Goal: Task Accomplishment & Management: Use online tool/utility

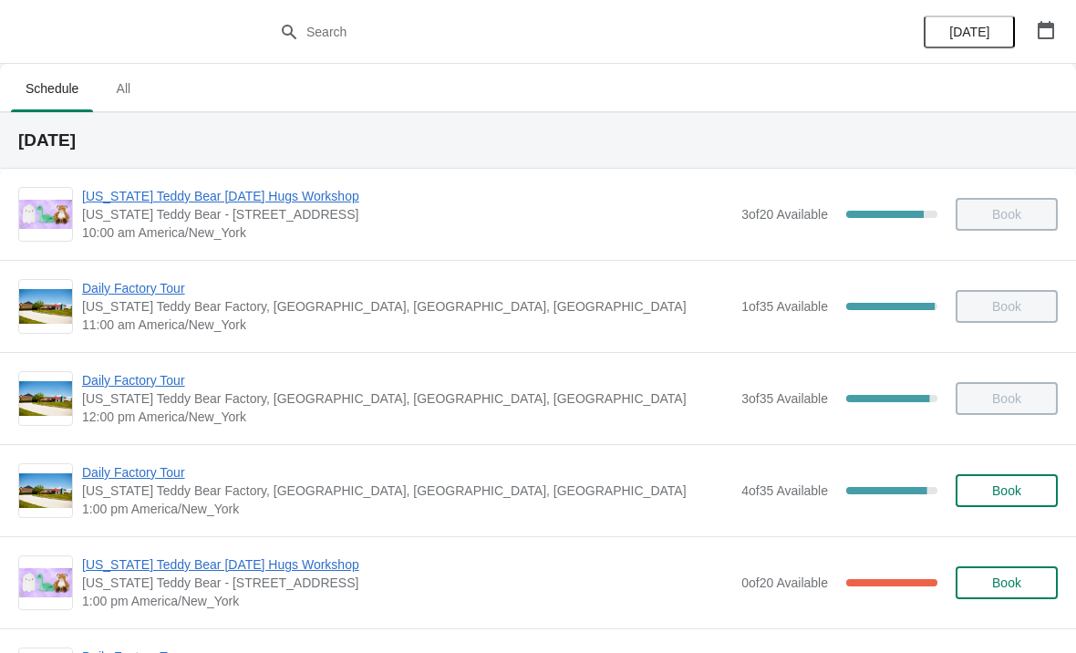
click at [162, 481] on span "Daily Factory Tour" at bounding box center [407, 472] width 650 height 18
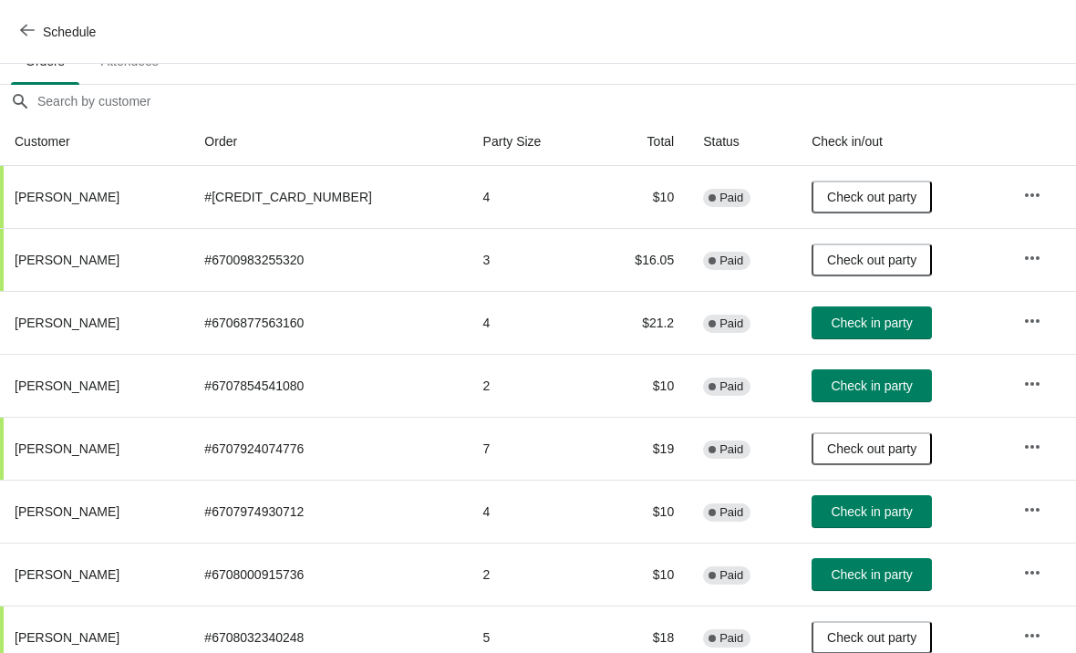
scroll to position [139, 0]
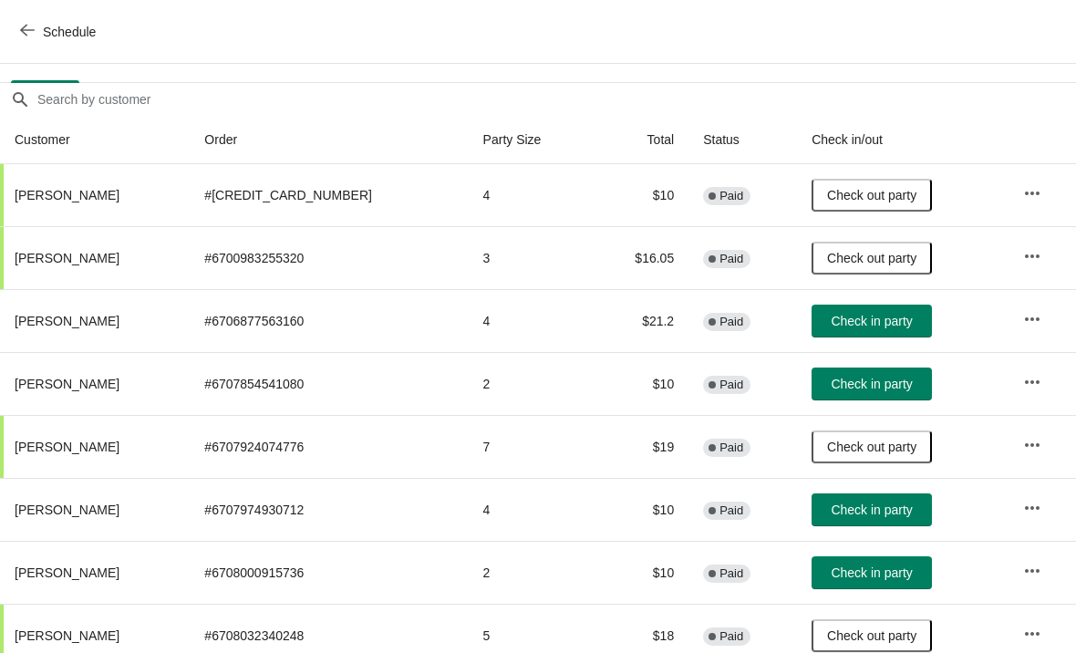
click at [860, 583] on button "Check in party" at bounding box center [872, 572] width 120 height 33
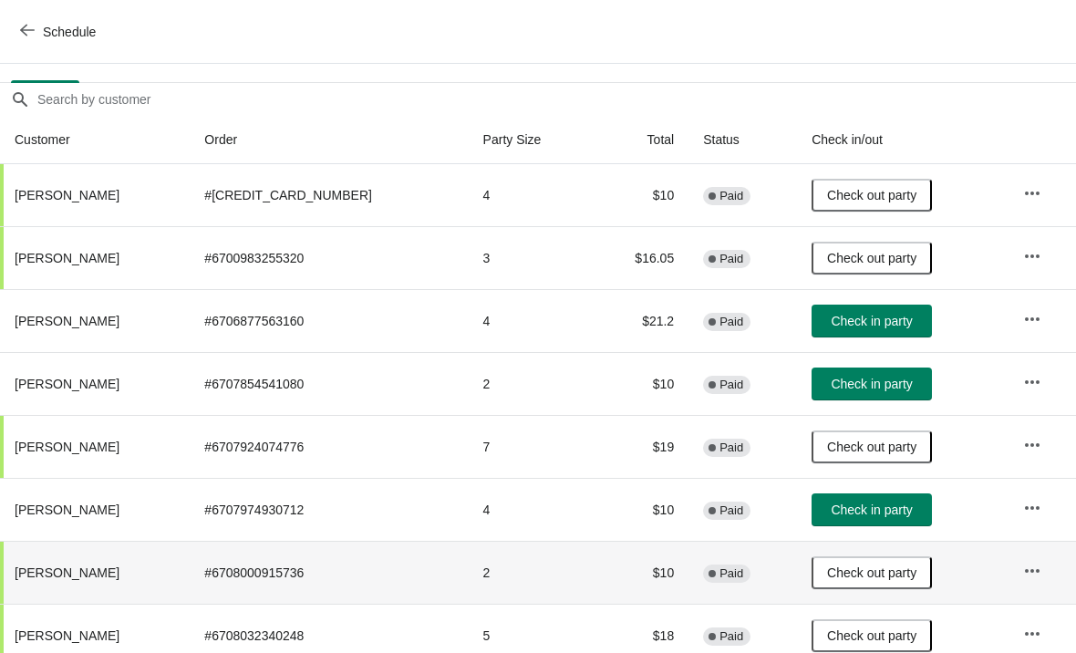
click at [34, 26] on icon "button" at bounding box center [27, 30] width 15 height 15
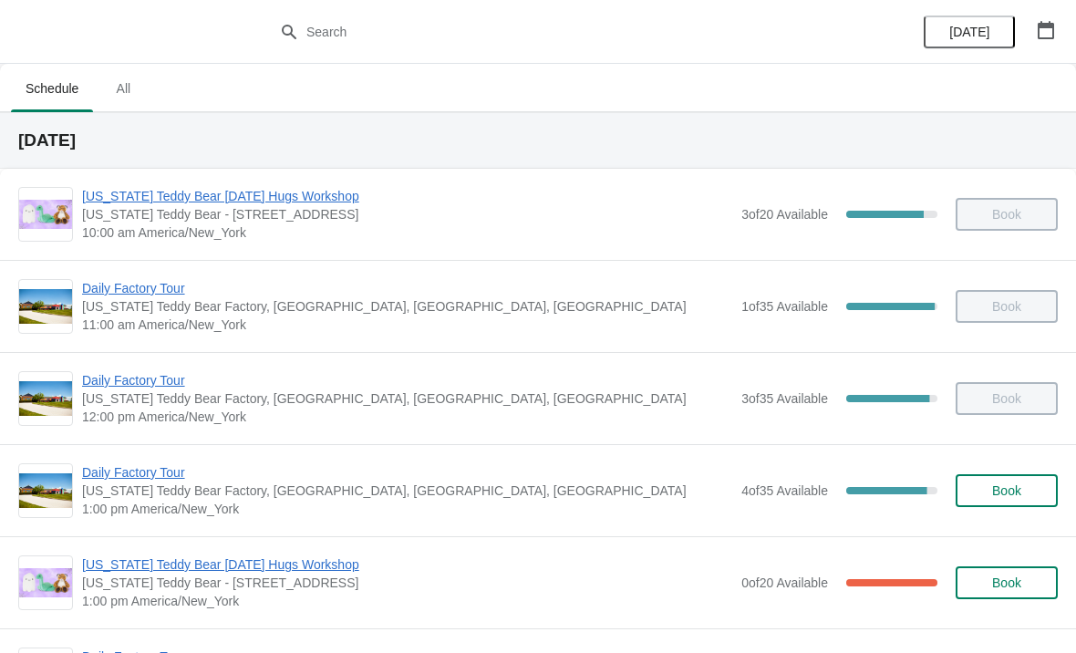
click at [316, 566] on span "[US_STATE] Teddy Bear [DATE] Hugs Workshop" at bounding box center [407, 564] width 650 height 18
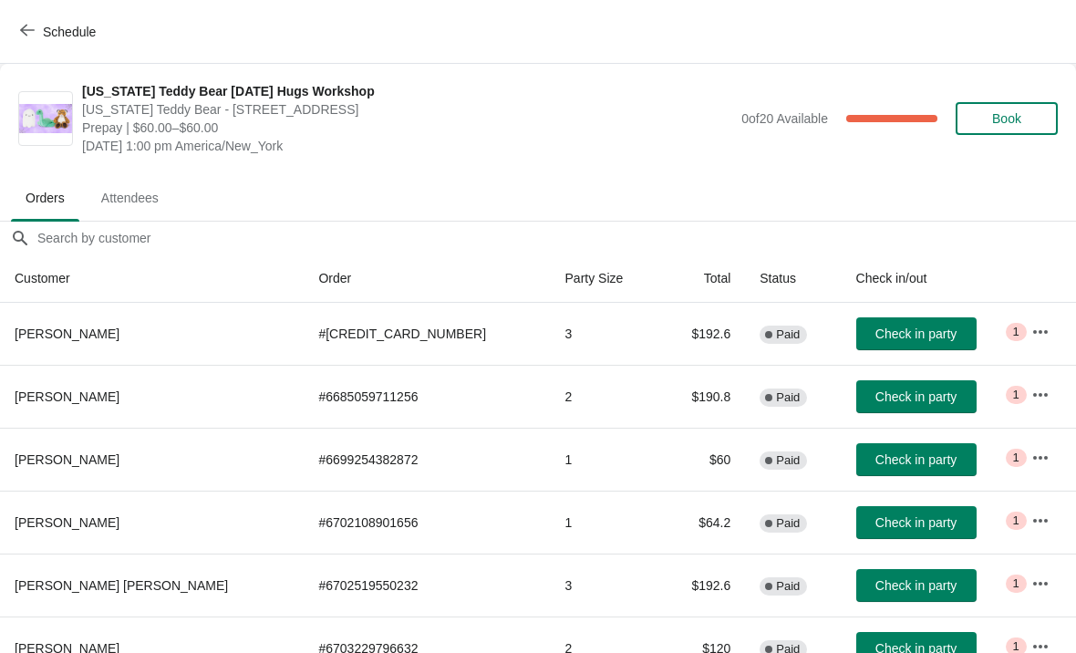
click at [42, 16] on button "Schedule" at bounding box center [59, 32] width 101 height 33
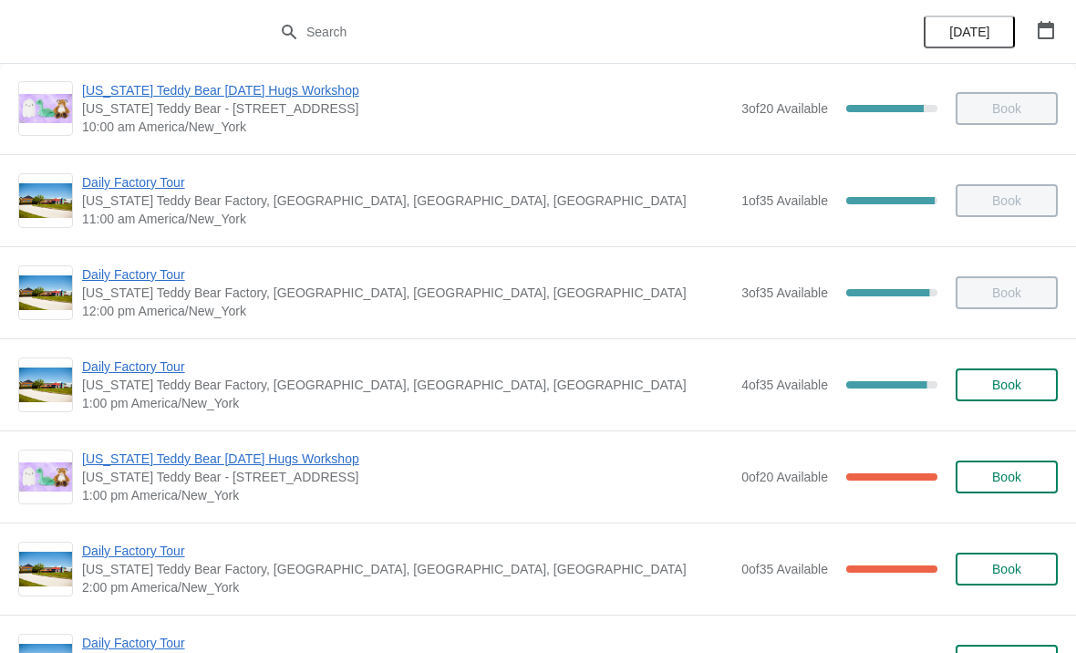
scroll to position [123, 0]
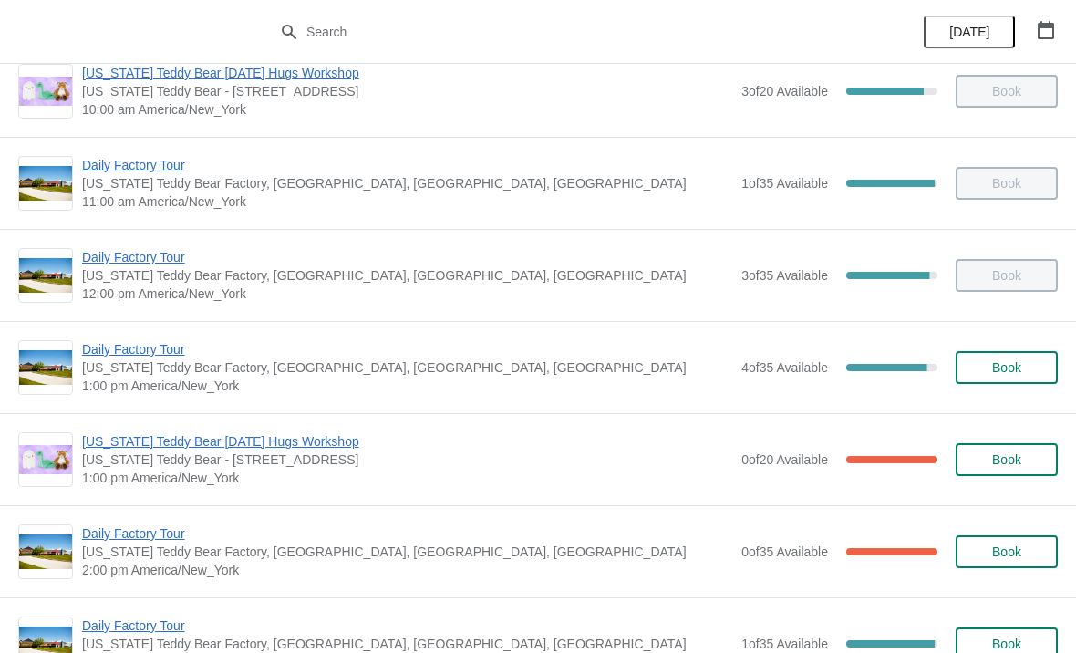
click at [177, 344] on span "Daily Factory Tour" at bounding box center [407, 349] width 650 height 18
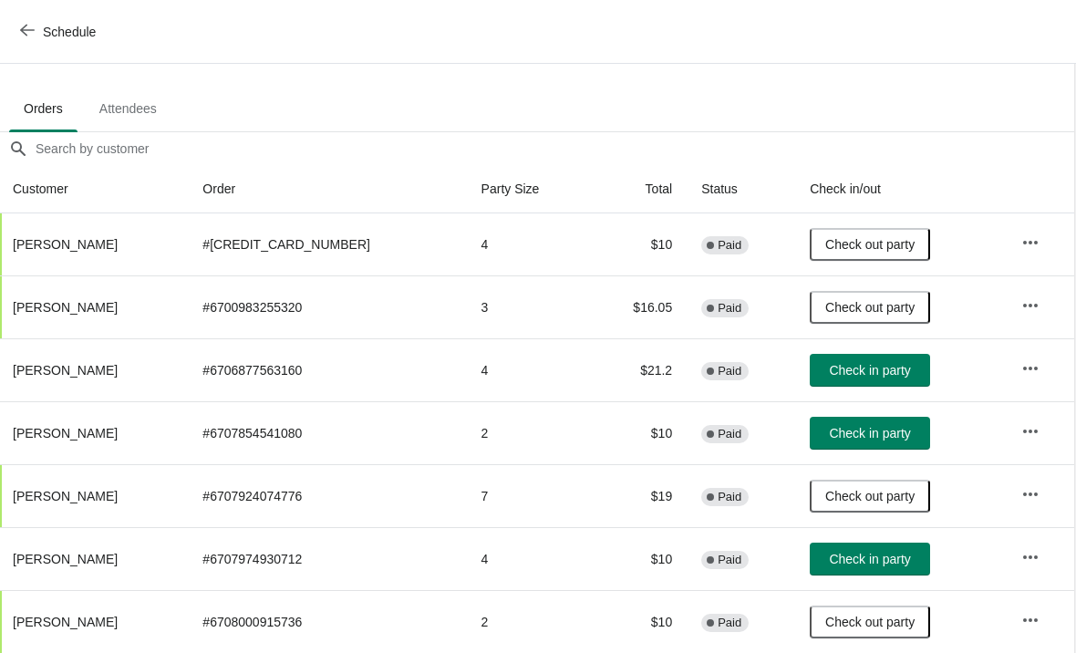
scroll to position [89, 1]
click at [851, 435] on span "Check in party" at bounding box center [870, 433] width 81 height 15
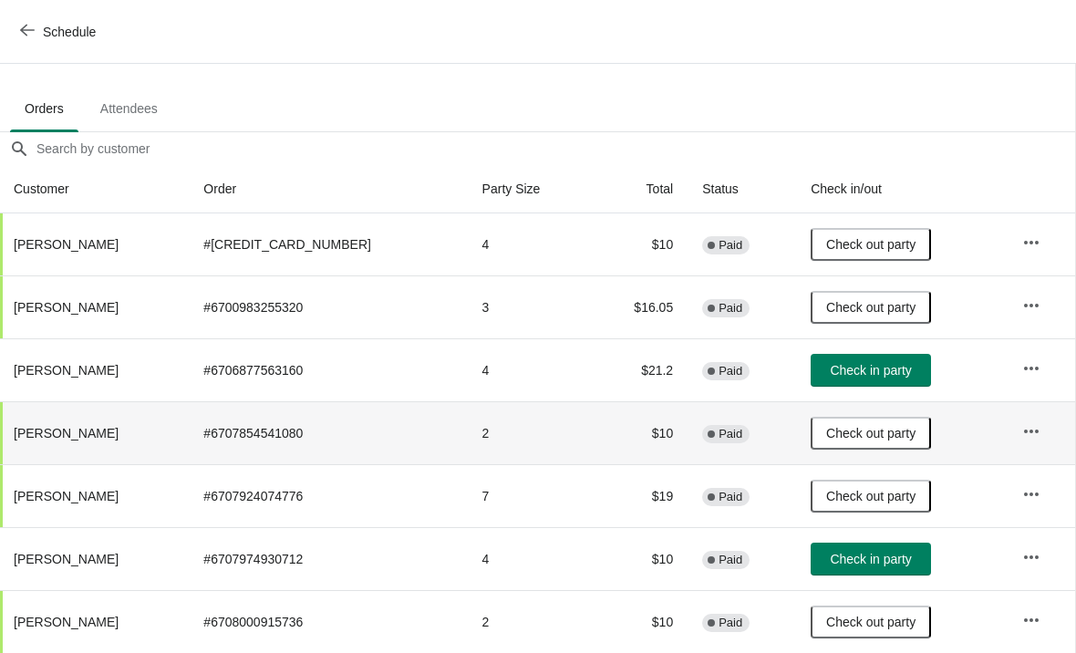
click at [47, 27] on span "Schedule" at bounding box center [69, 32] width 53 height 15
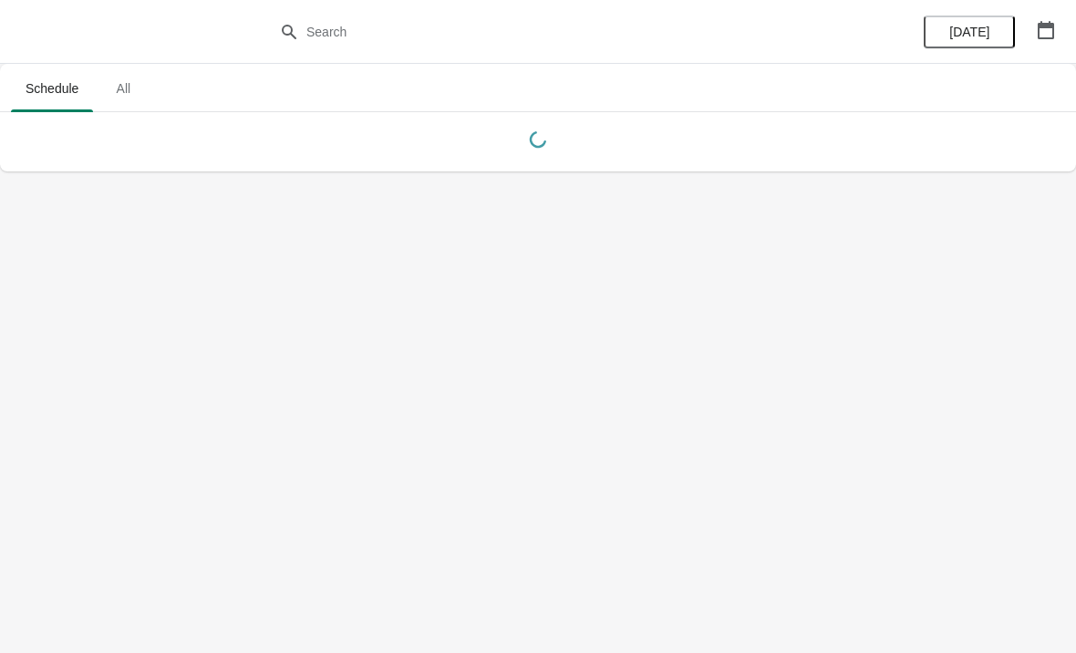
scroll to position [0, 0]
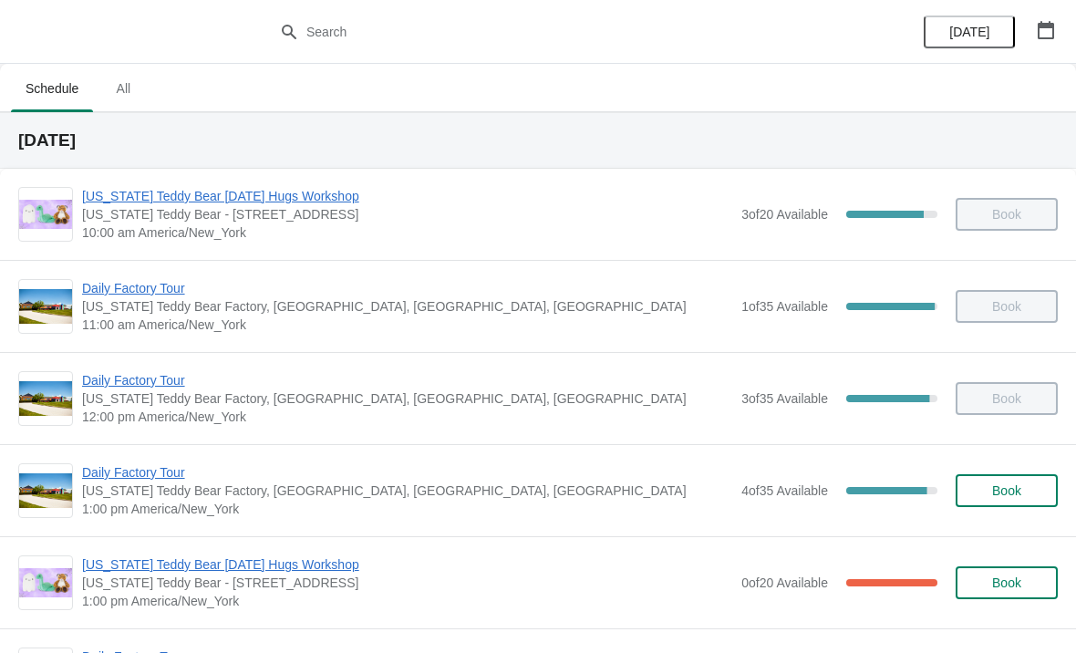
click at [169, 477] on span "Daily Factory Tour" at bounding box center [407, 472] width 650 height 18
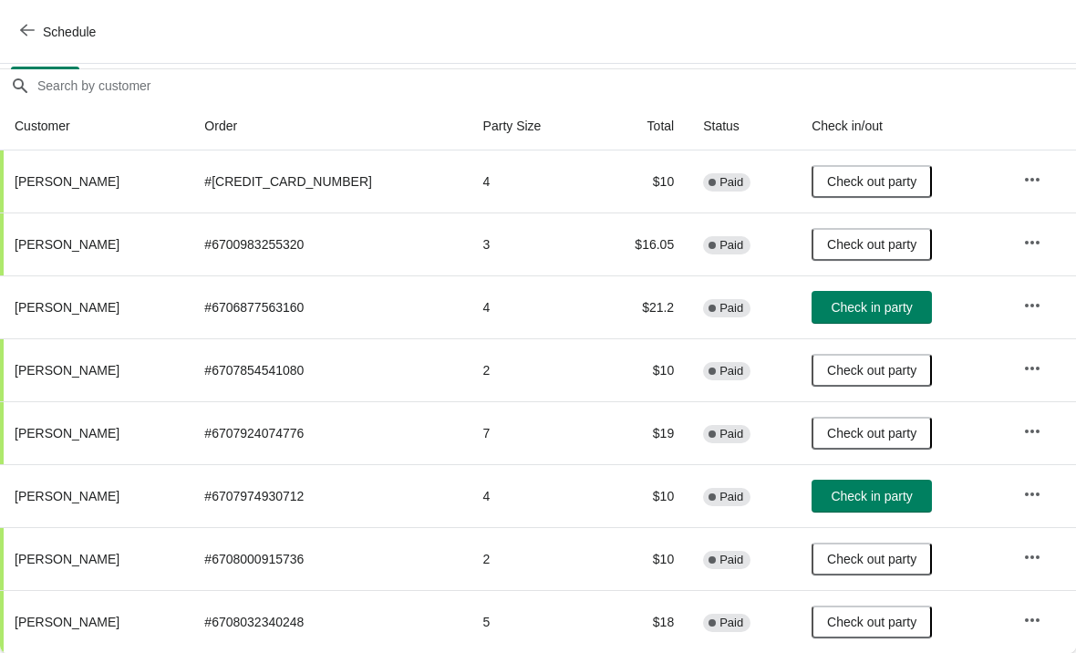
scroll to position [152, 0]
click at [875, 313] on span "Check in party" at bounding box center [871, 307] width 81 height 15
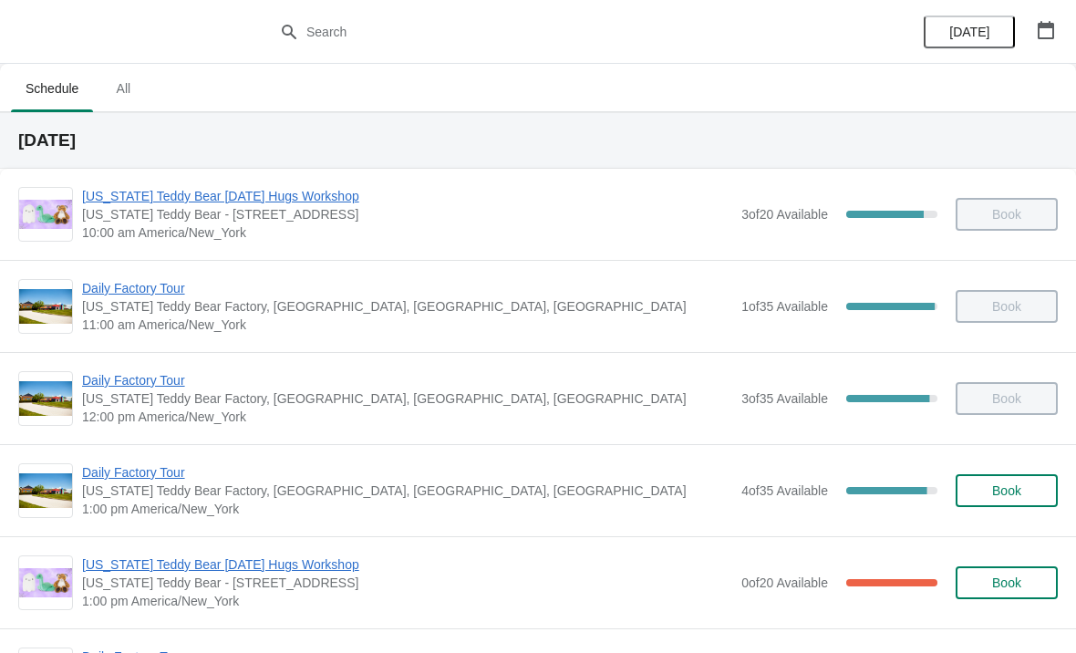
click at [179, 474] on span "Daily Factory Tour" at bounding box center [407, 472] width 650 height 18
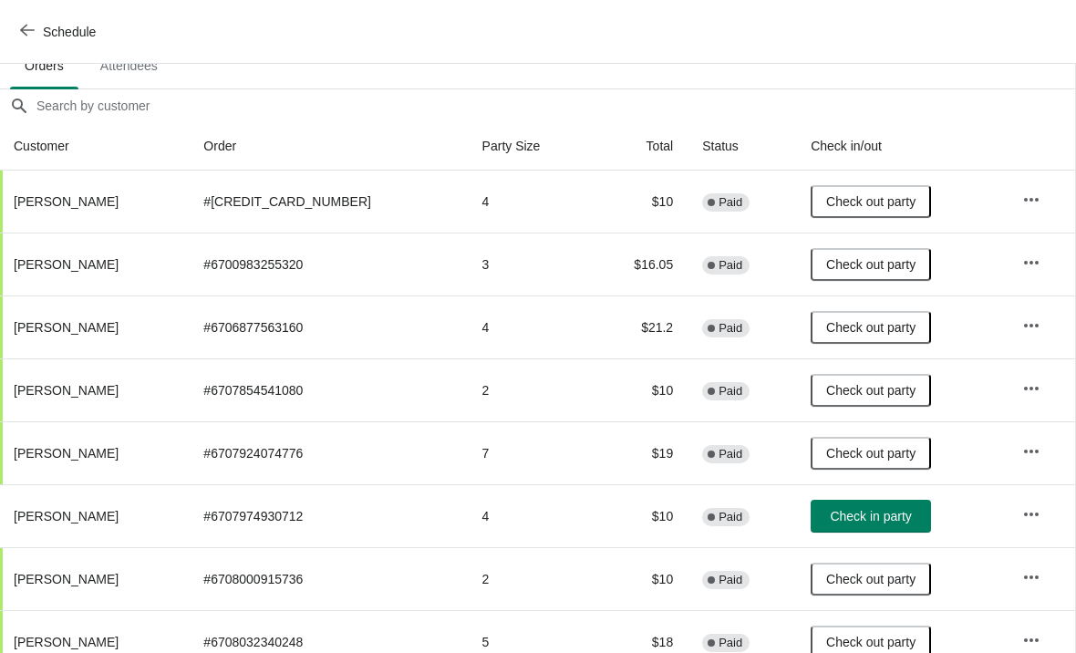
scroll to position [133, 1]
click at [876, 519] on span "Check in party" at bounding box center [870, 515] width 81 height 15
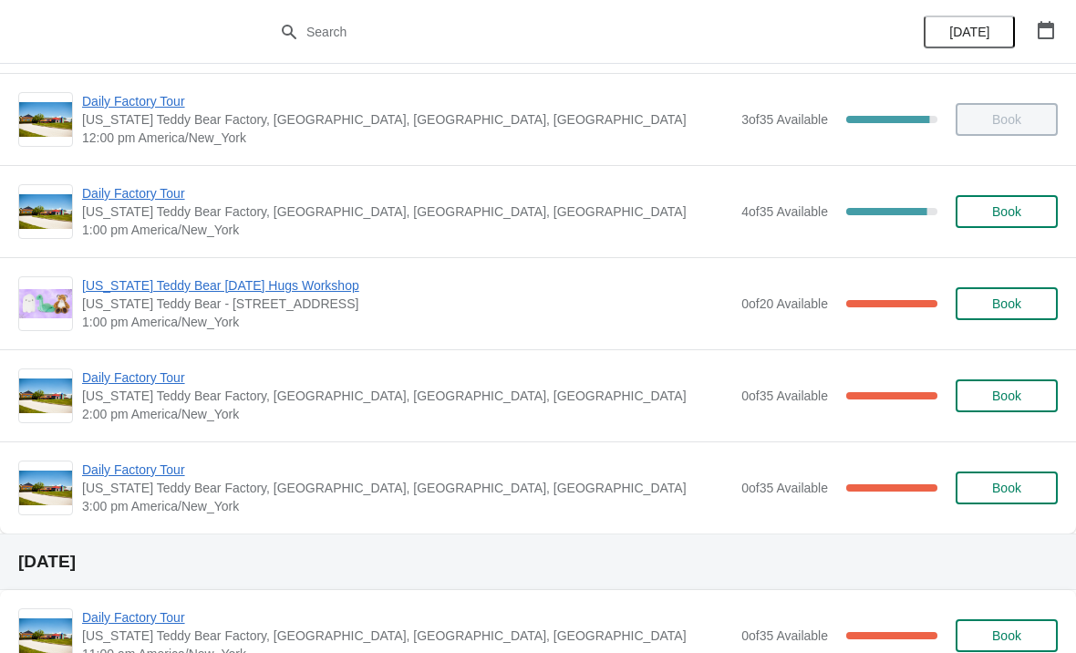
scroll to position [284, 0]
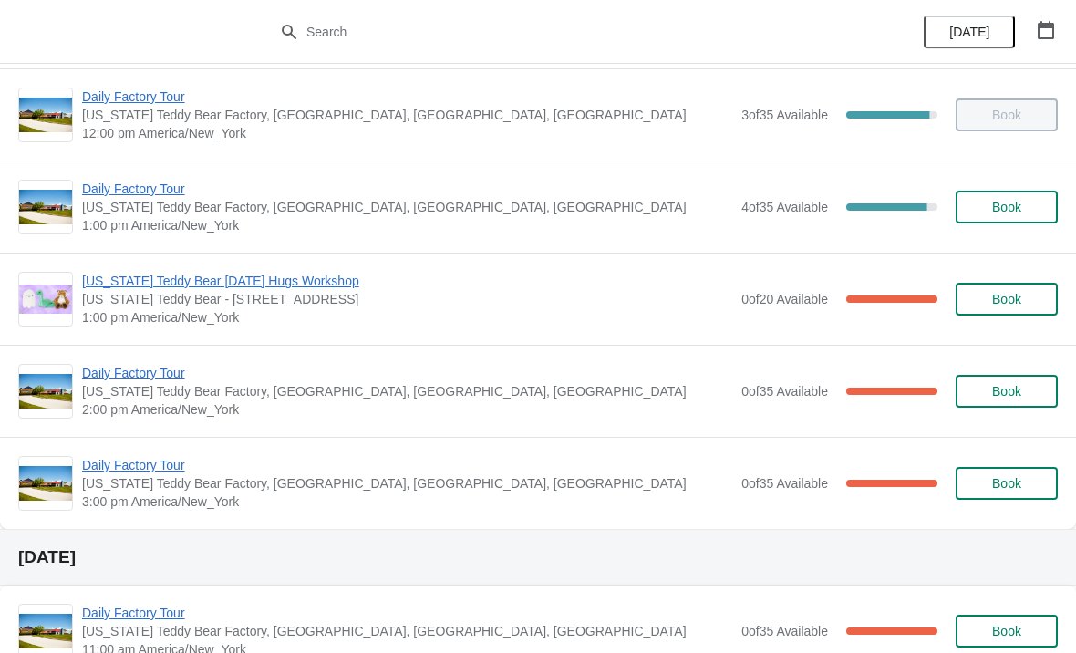
click at [172, 381] on span "Daily Factory Tour" at bounding box center [407, 373] width 650 height 18
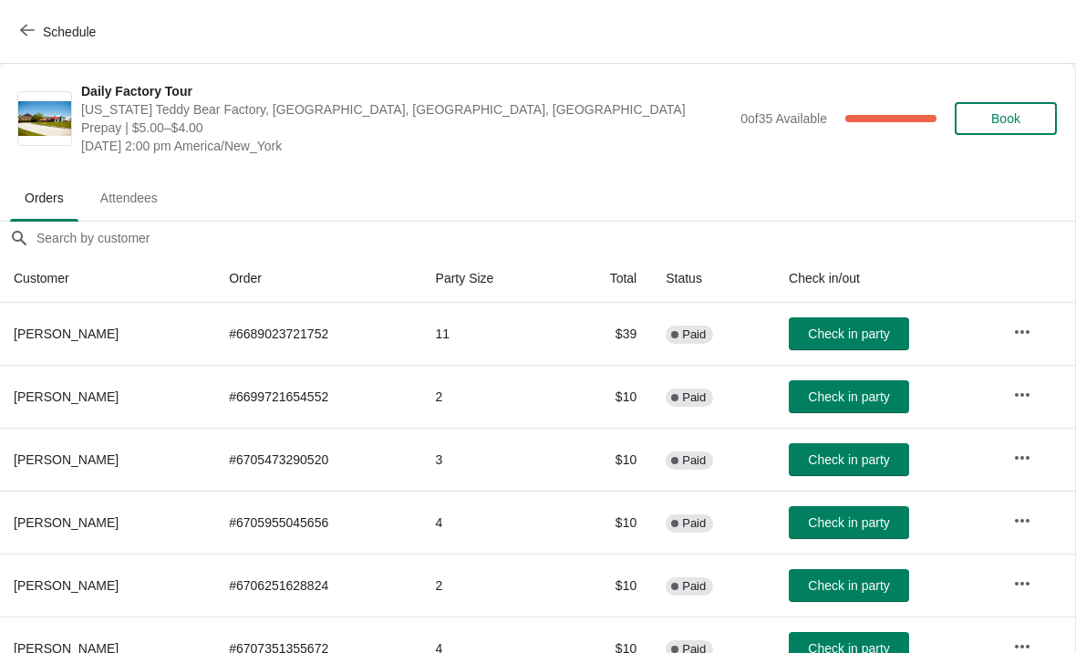
scroll to position [0, 1]
click at [41, 25] on span "Schedule" at bounding box center [60, 31] width 72 height 17
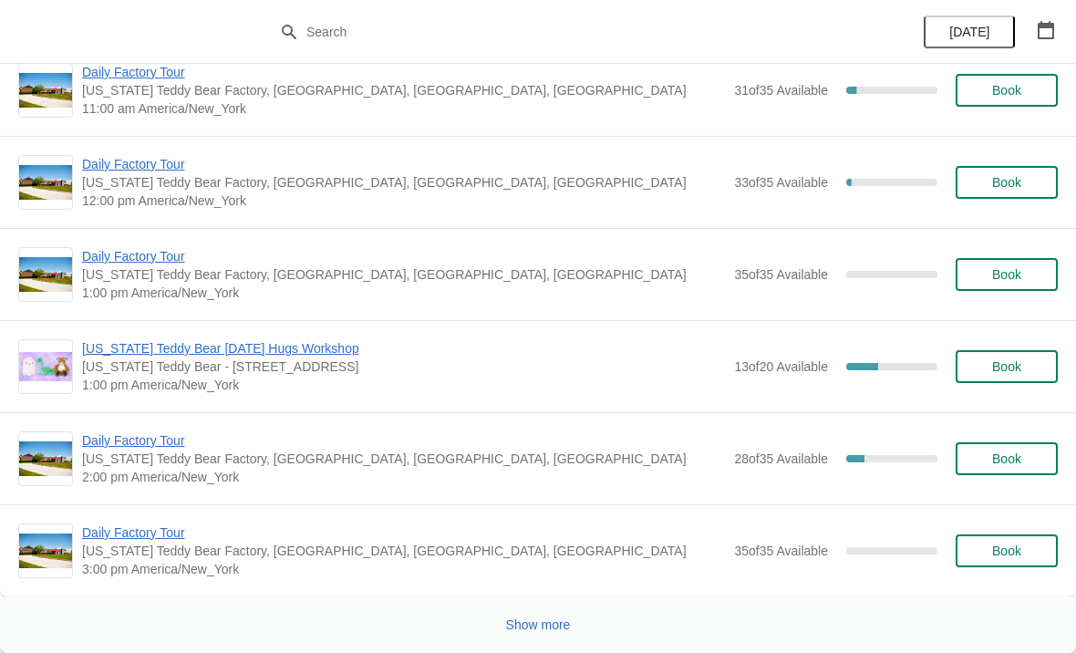
scroll to position [3922, 0]
click at [545, 628] on span "Show more" at bounding box center [538, 625] width 65 height 15
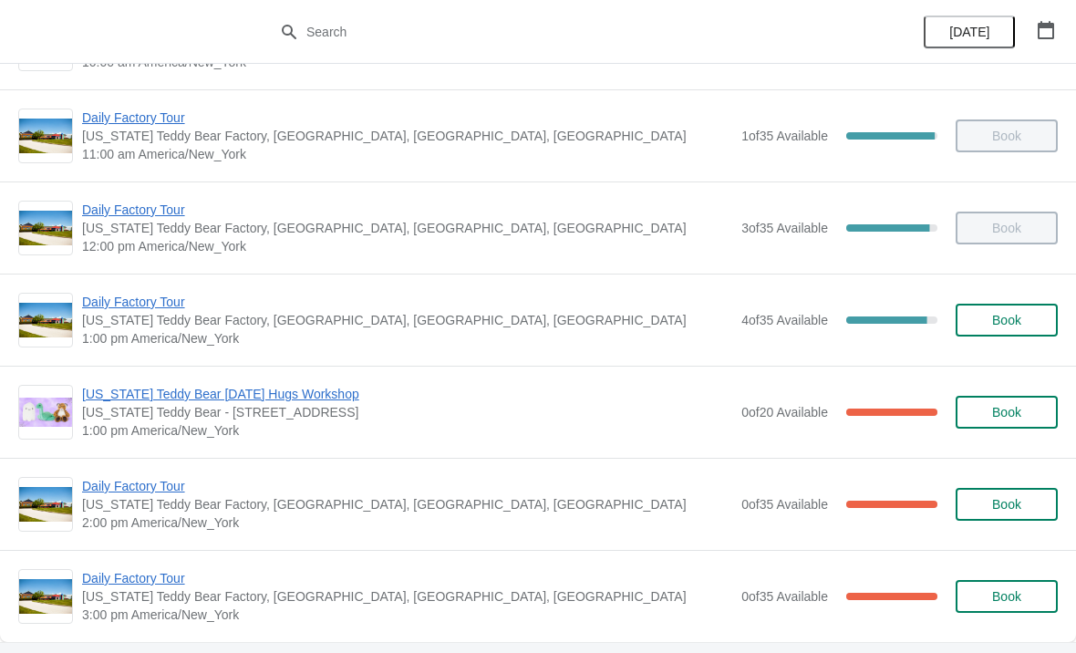
scroll to position [182, 0]
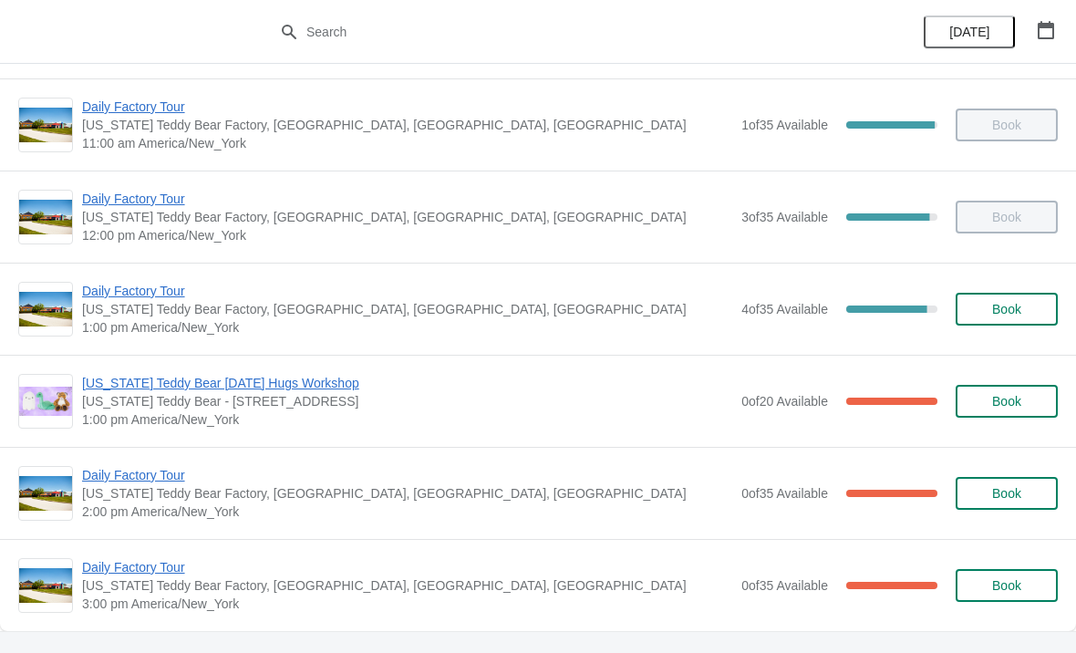
click at [169, 474] on span "Daily Factory Tour" at bounding box center [407, 475] width 650 height 18
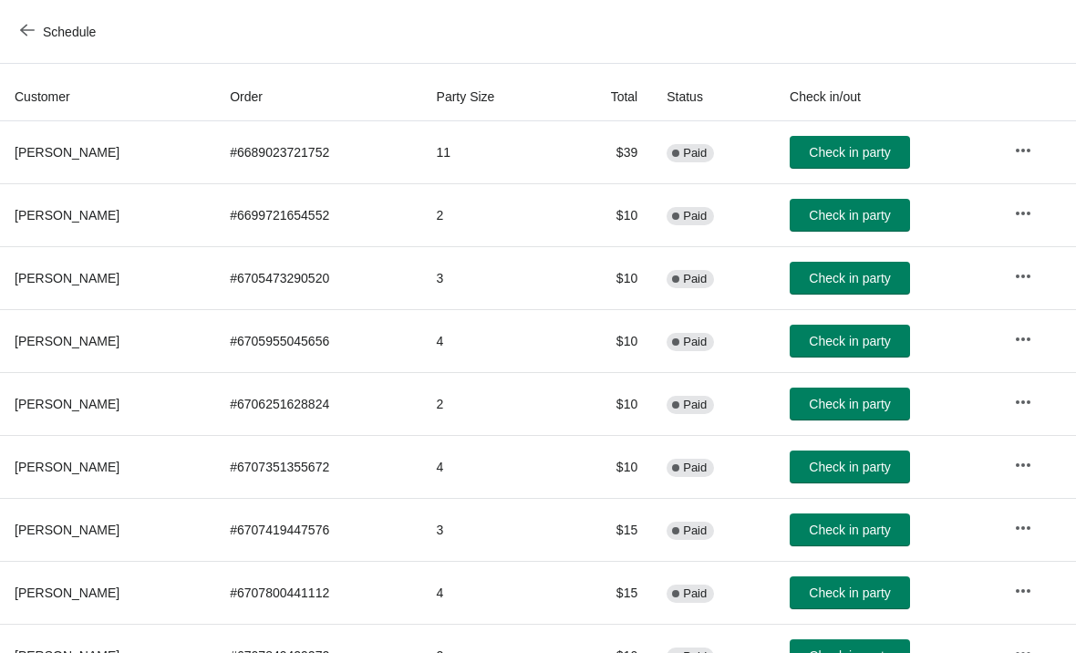
scroll to position [0, 0]
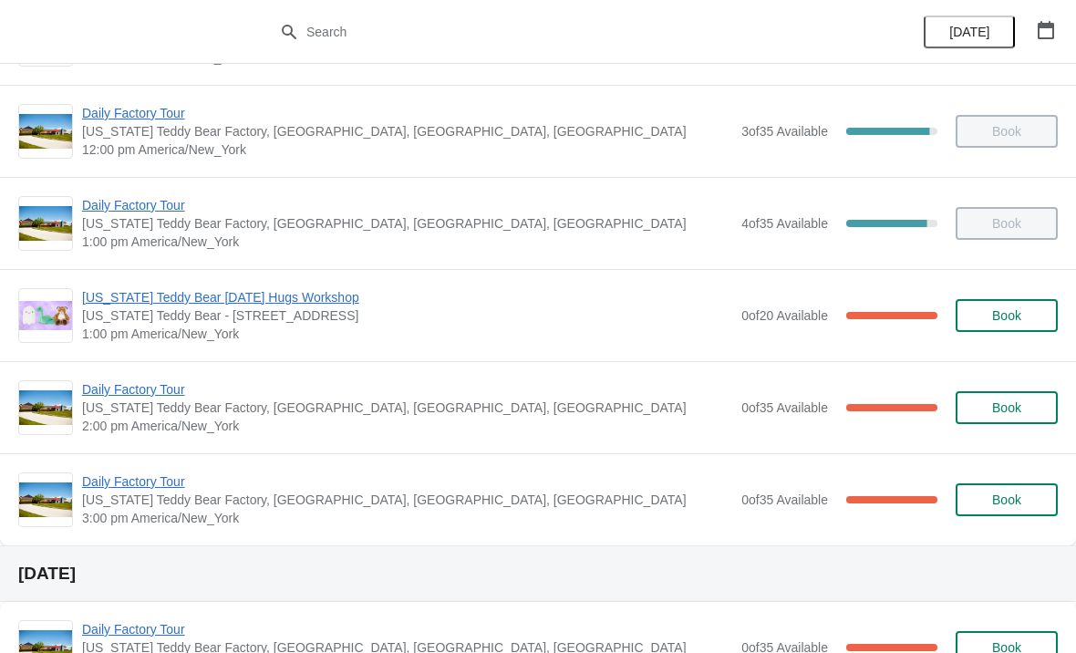
scroll to position [268, 0]
click at [161, 395] on span "Daily Factory Tour" at bounding box center [407, 388] width 650 height 18
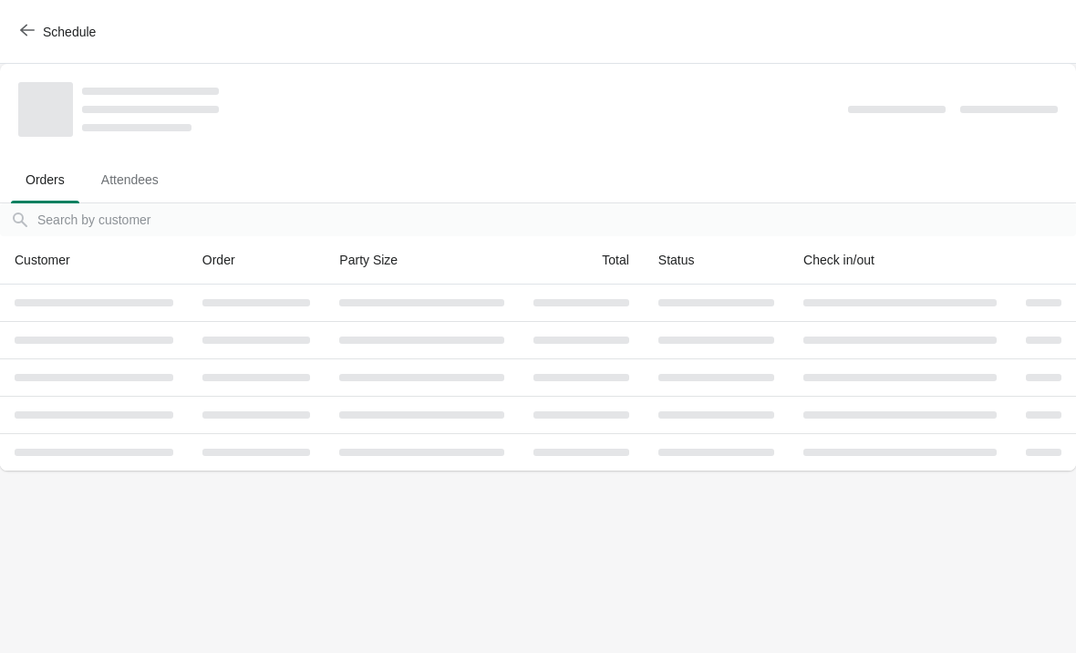
scroll to position [0, 0]
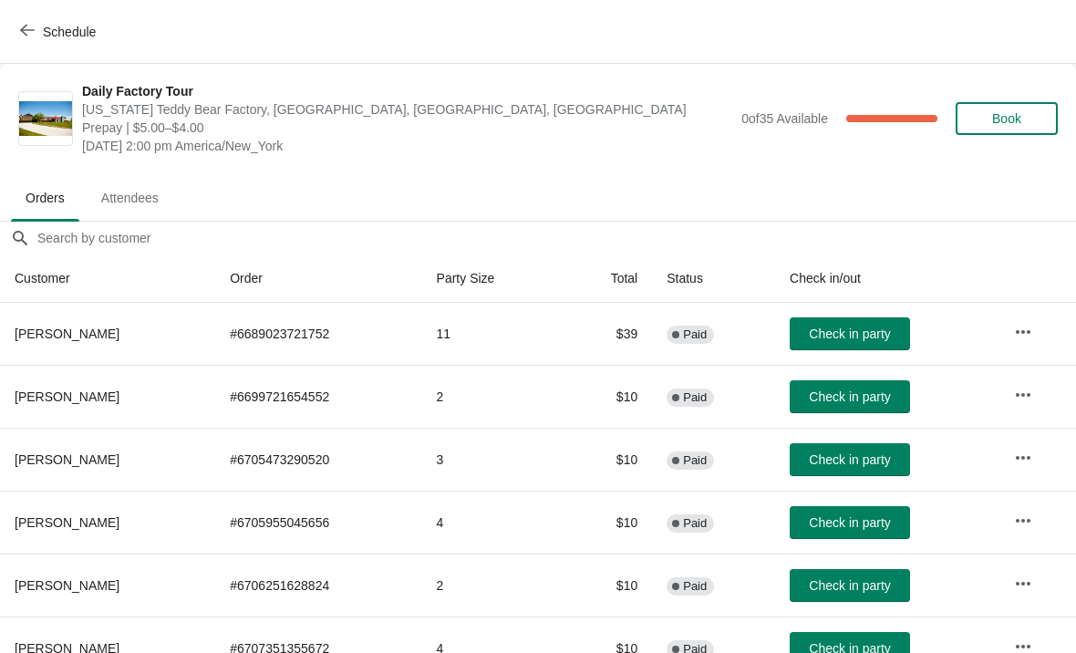
click at [883, 344] on button "Check in party" at bounding box center [850, 333] width 120 height 33
